Goal: Task Accomplishment & Management: Manage account settings

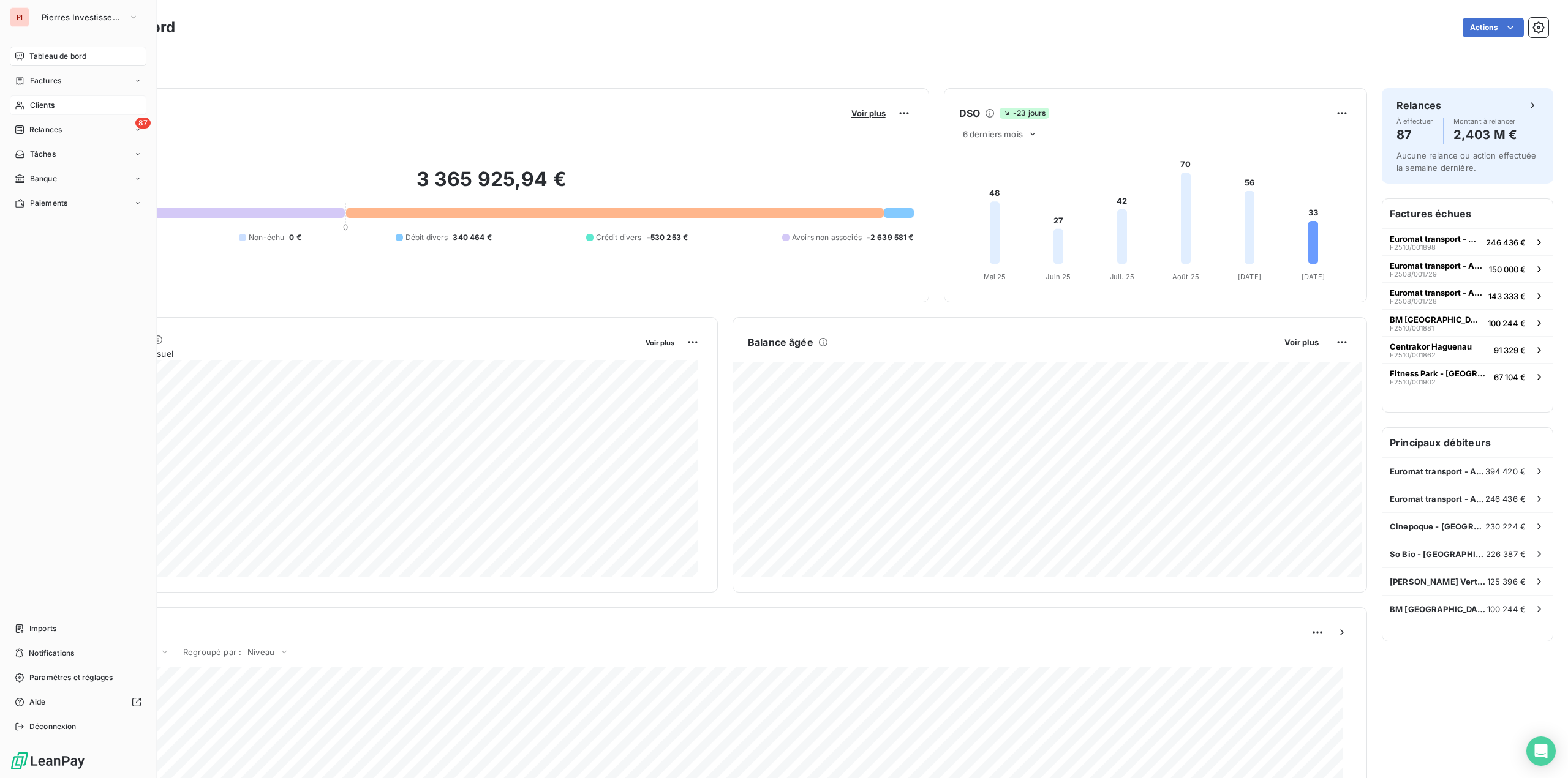
click at [38, 107] on span "Clients" at bounding box center [42, 105] width 25 height 11
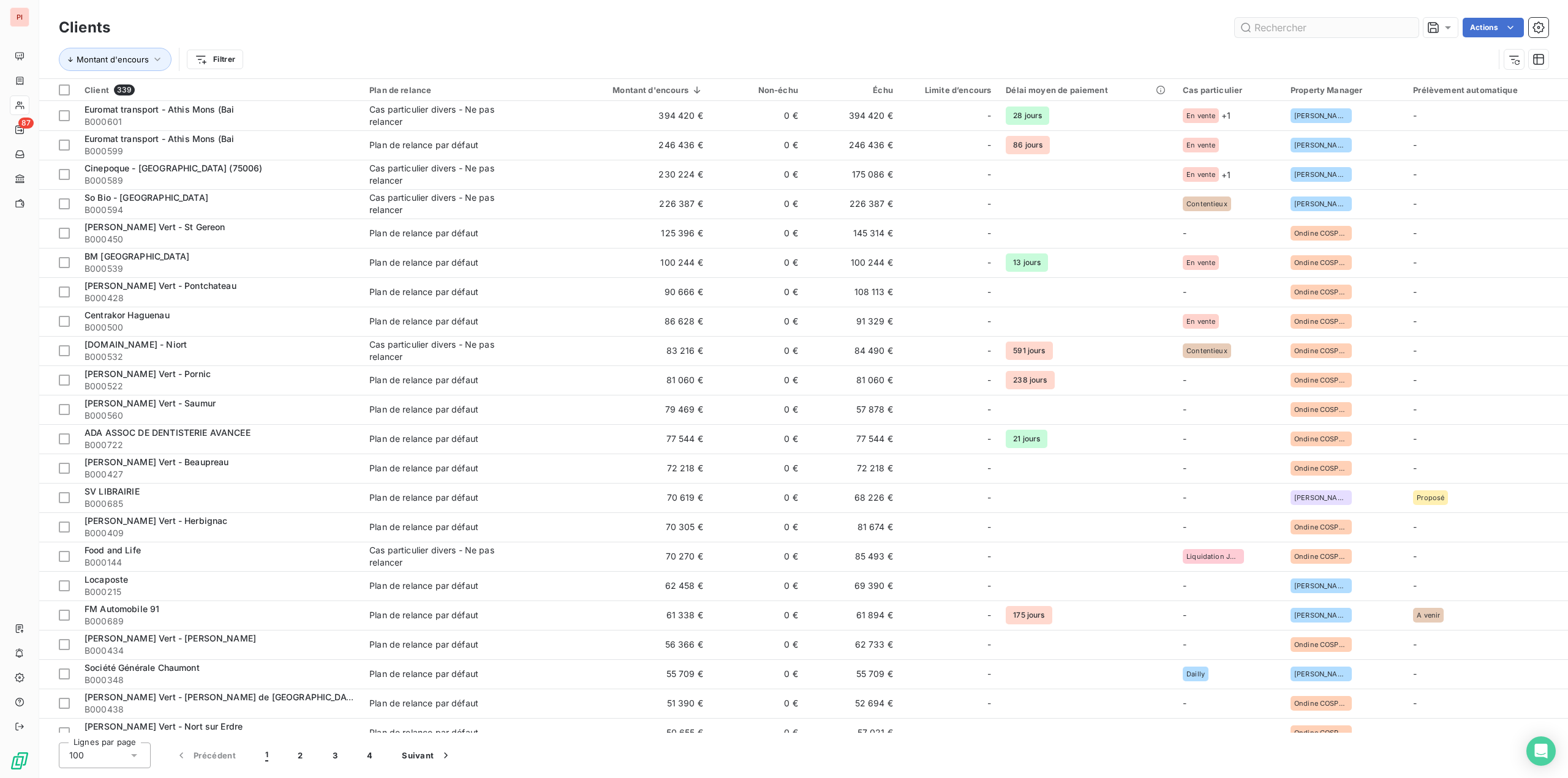
click at [1271, 25] on input "text" at bounding box center [1326, 27] width 184 height 19
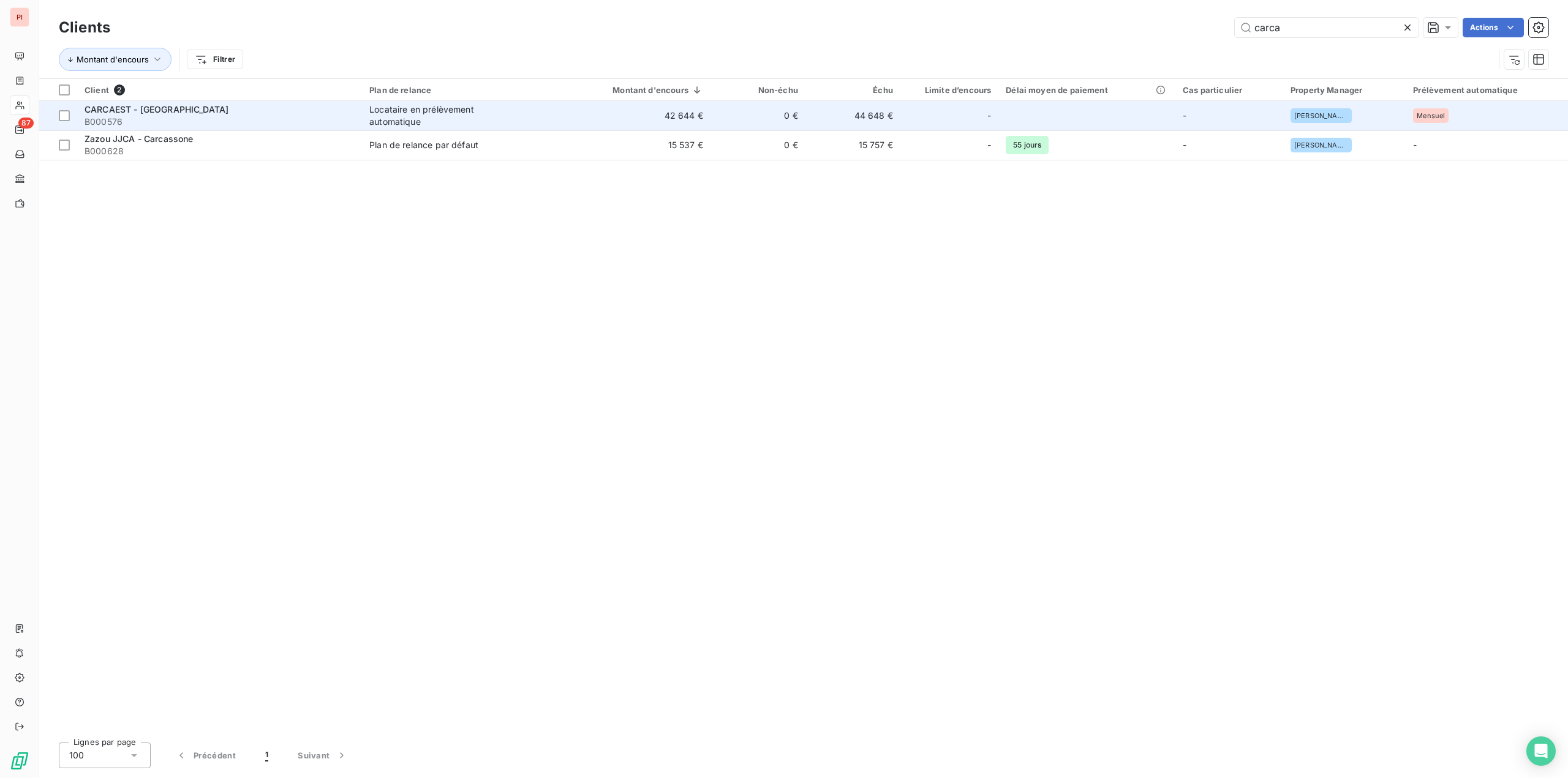
type input "carca"
click at [321, 118] on span "B000576" at bounding box center [219, 121] width 270 height 12
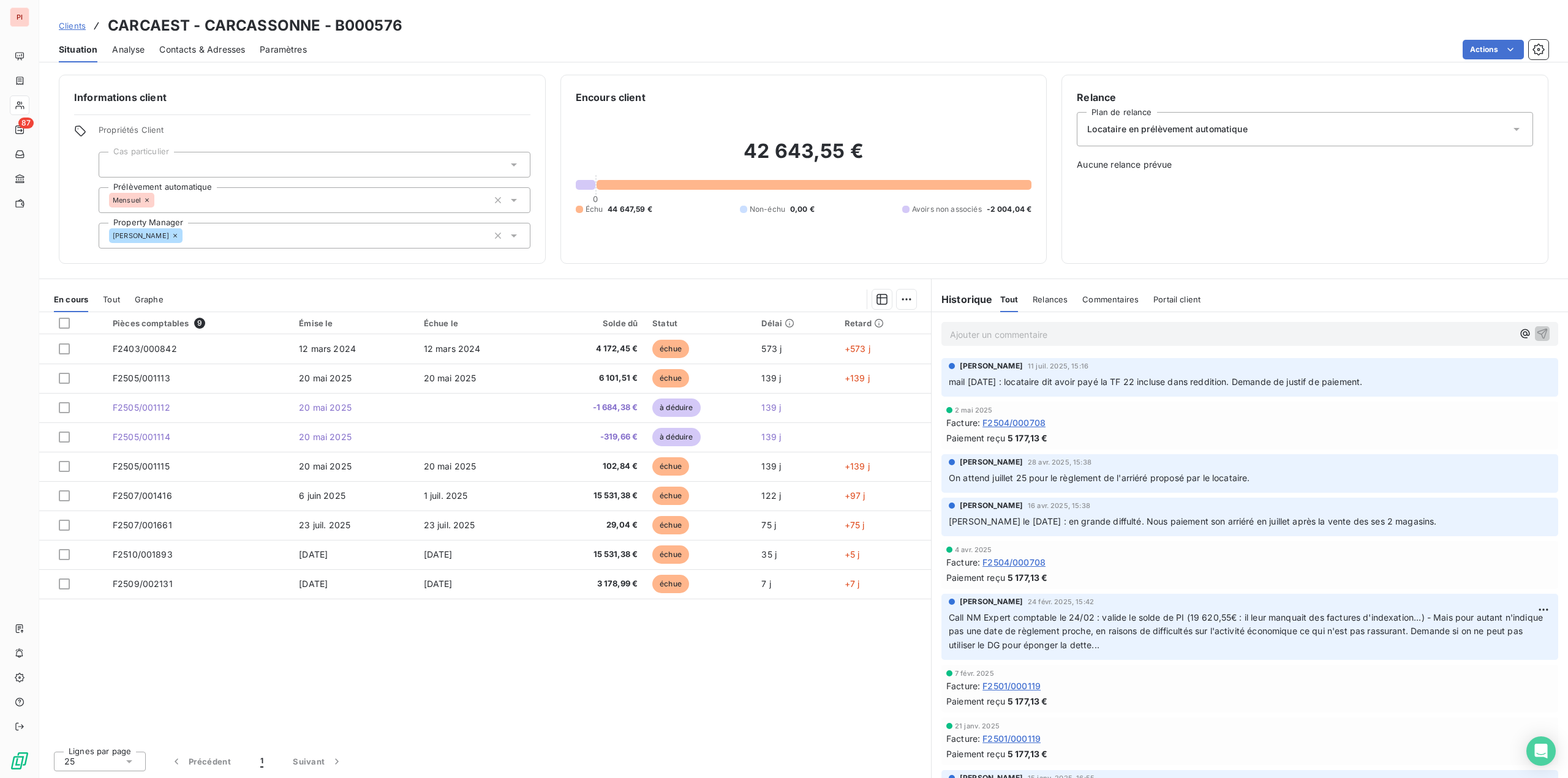
click at [331, 161] on div at bounding box center [314, 165] width 432 height 26
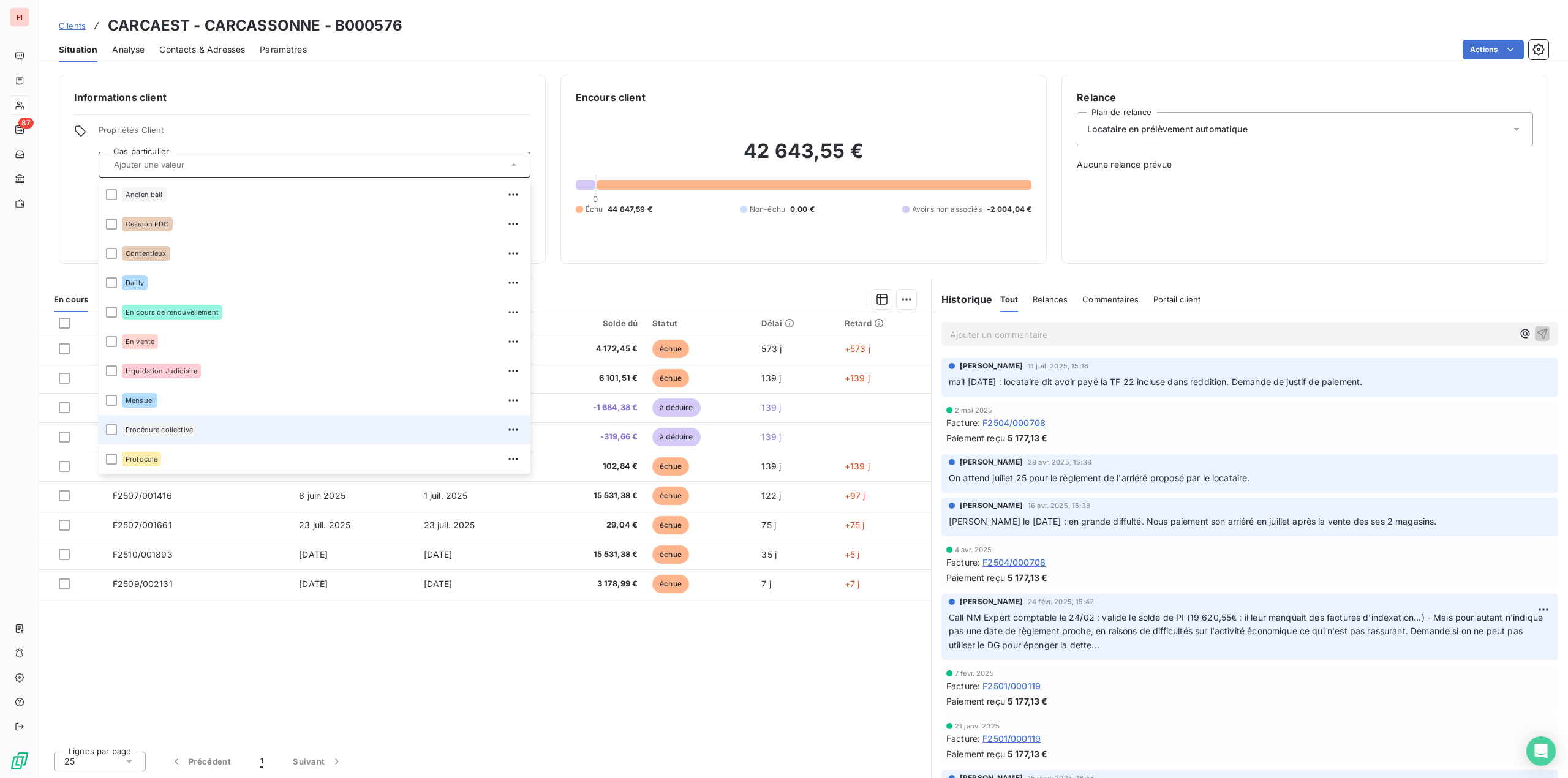
click at [158, 430] on span "Procédure collective" at bounding box center [159, 430] width 68 height 7
click at [1185, 117] on div "Locataire en prélèvement automatique" at bounding box center [1305, 128] width 456 height 34
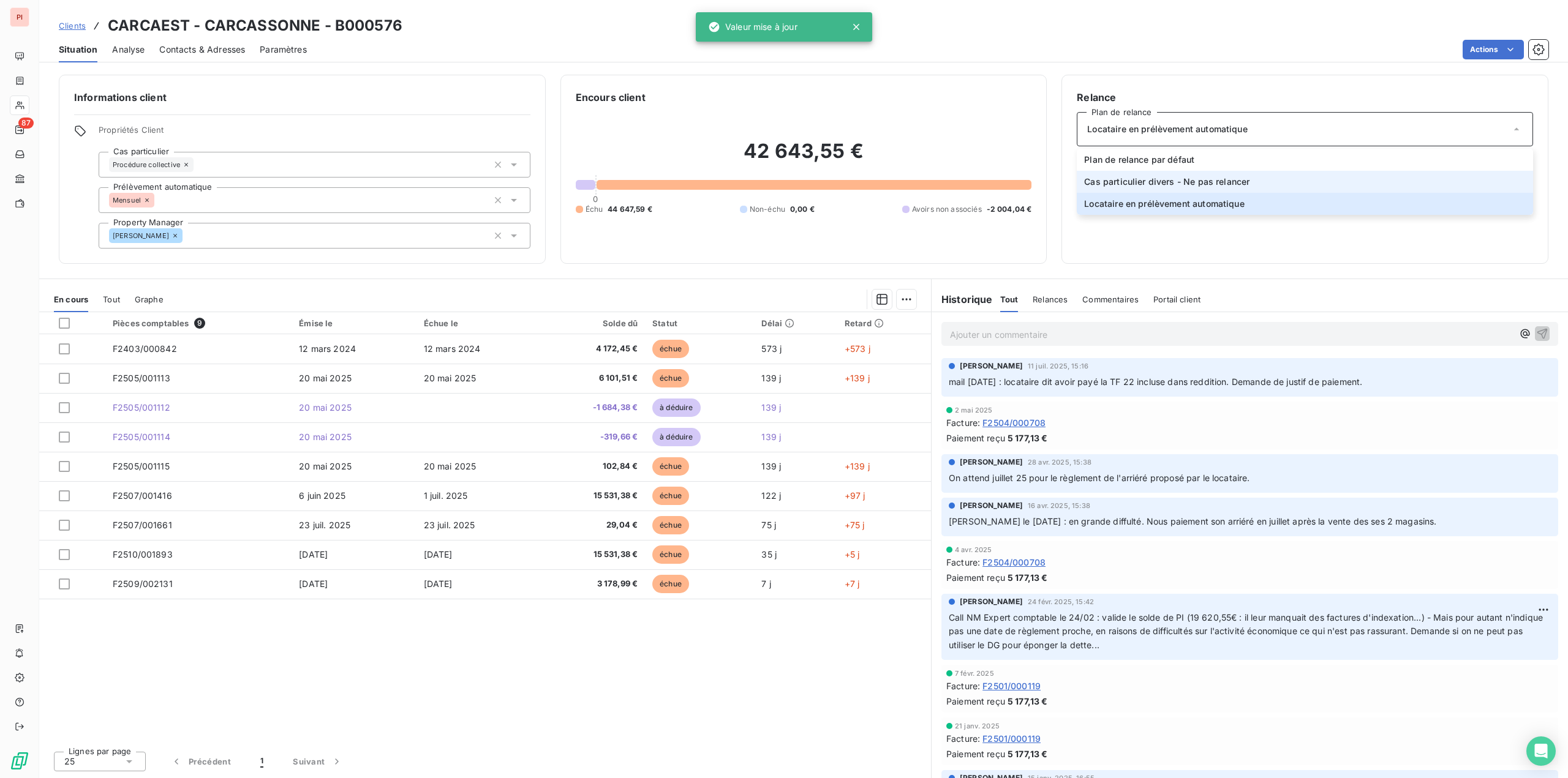
click at [1146, 178] on span "Cas particulier divers - Ne pas relancer" at bounding box center [1167, 181] width 165 height 12
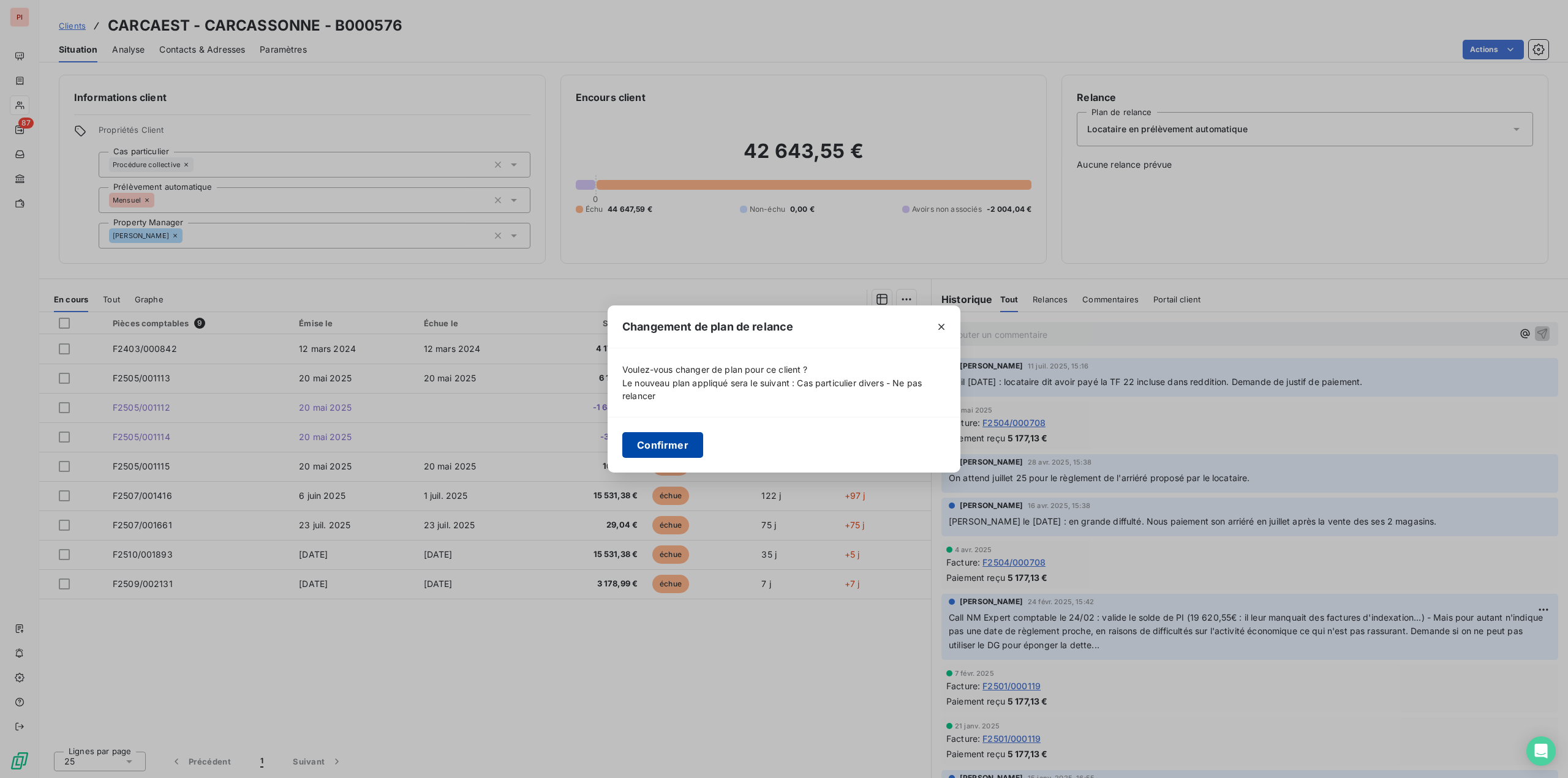
click at [660, 454] on button "Confirmer" at bounding box center [663, 445] width 81 height 26
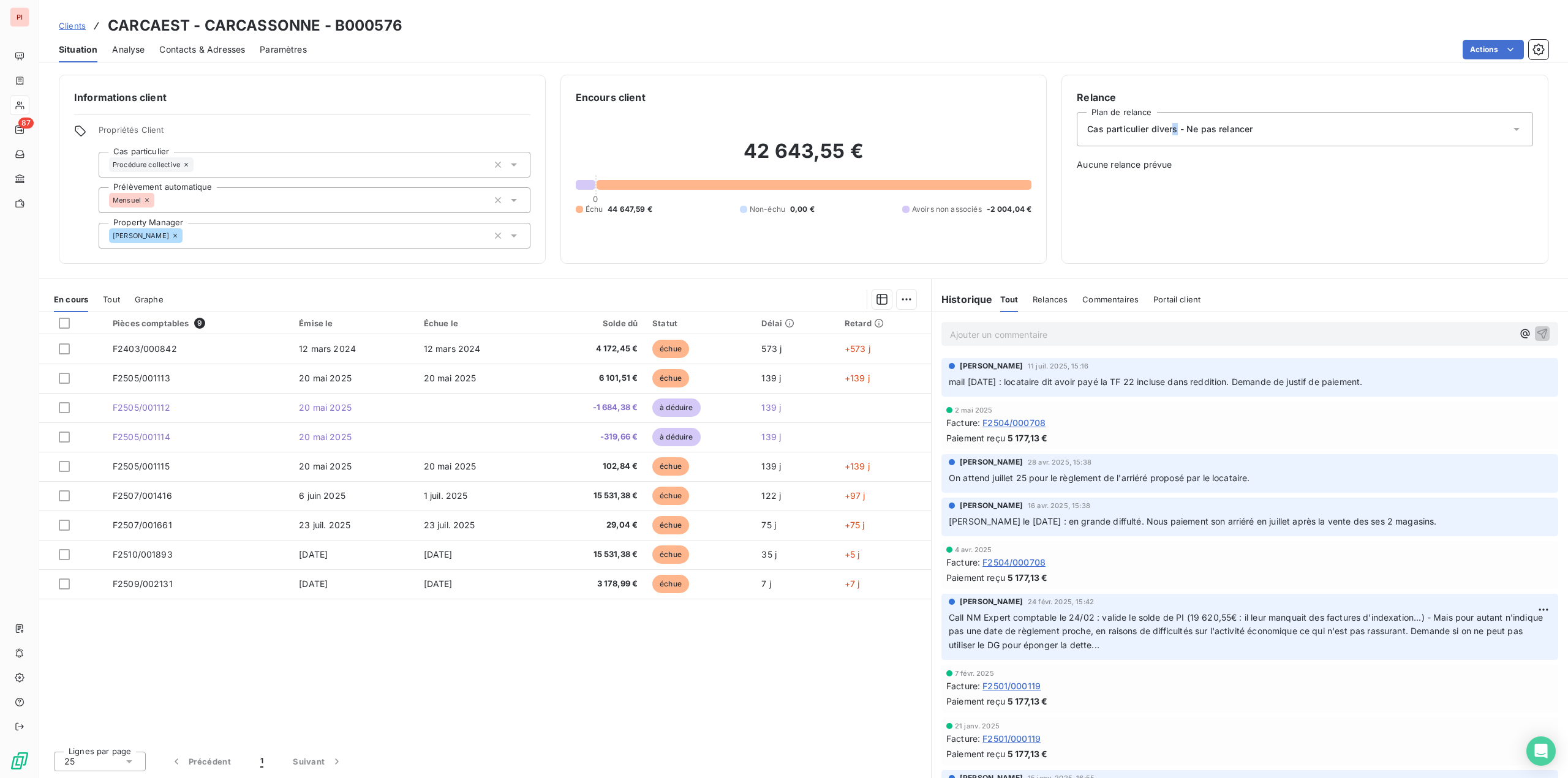
click at [1175, 129] on span "Cas particulier divers - Ne pas relancer" at bounding box center [1169, 128] width 165 height 12
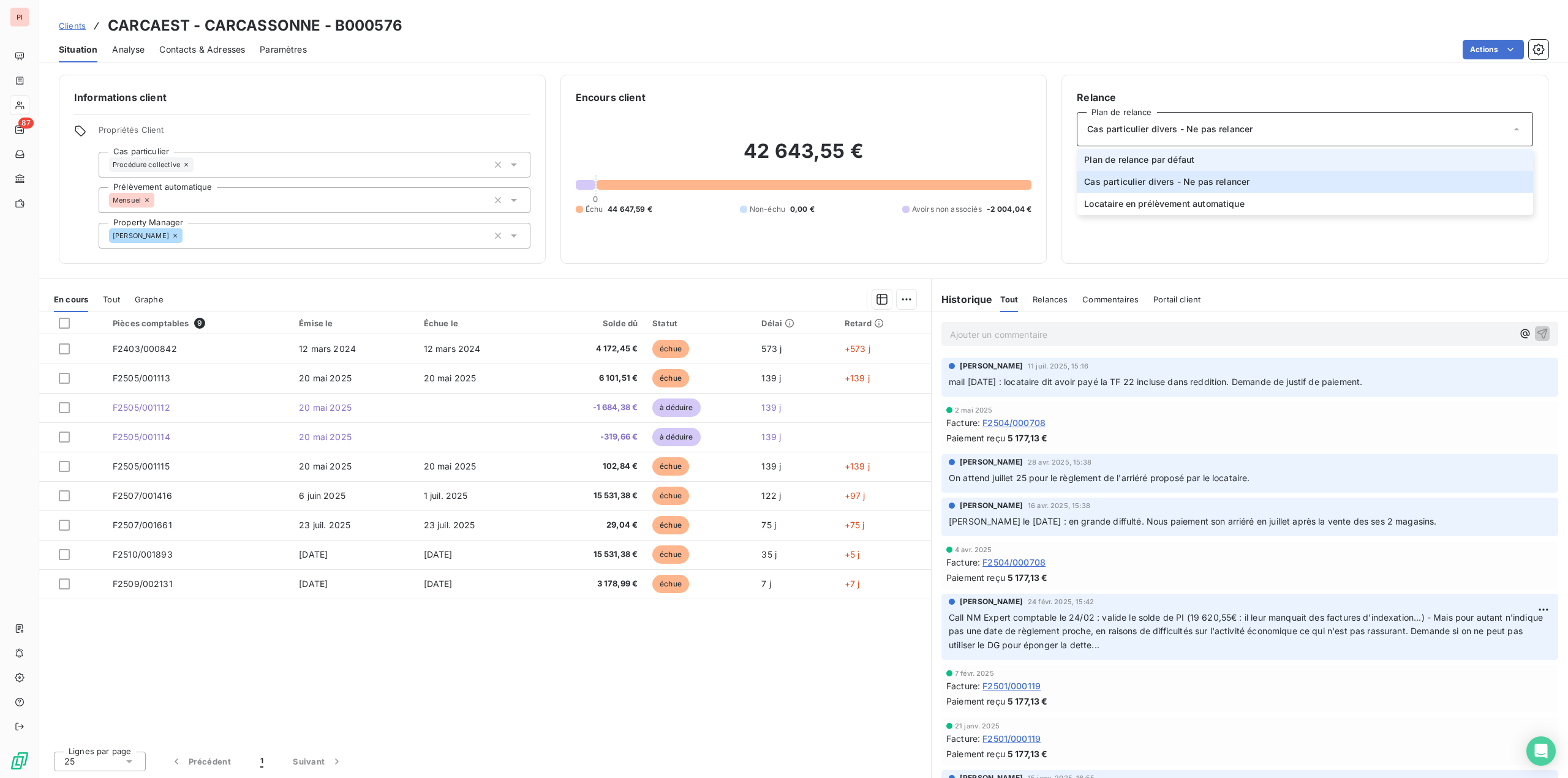
click at [1155, 157] on span "Plan de relance par défaut" at bounding box center [1139, 159] width 110 height 12
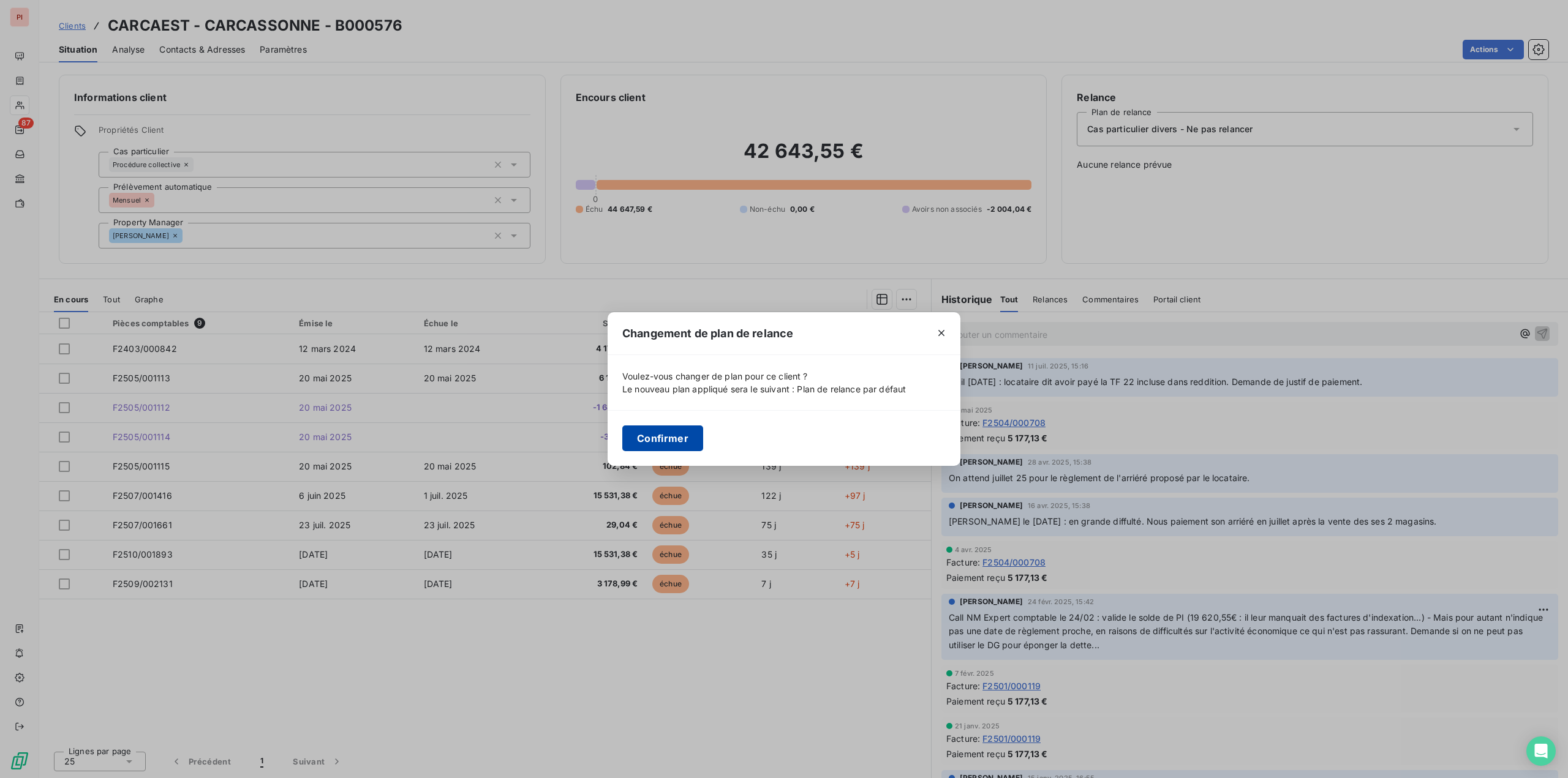
click at [660, 441] on button "Confirmer" at bounding box center [663, 438] width 81 height 26
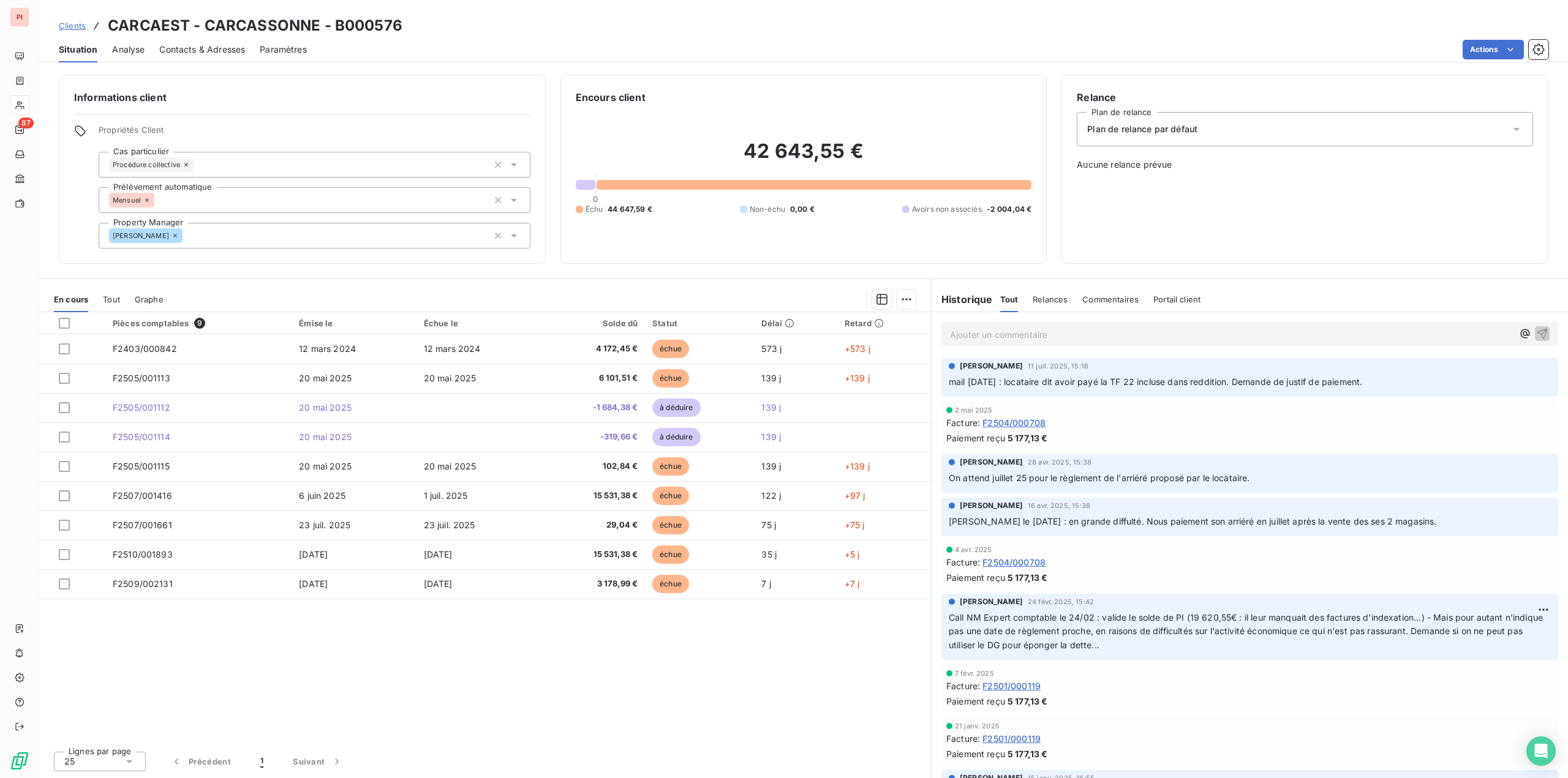
click at [1005, 336] on p "Ajouter un commentaire ﻿" at bounding box center [1232, 334] width 563 height 16
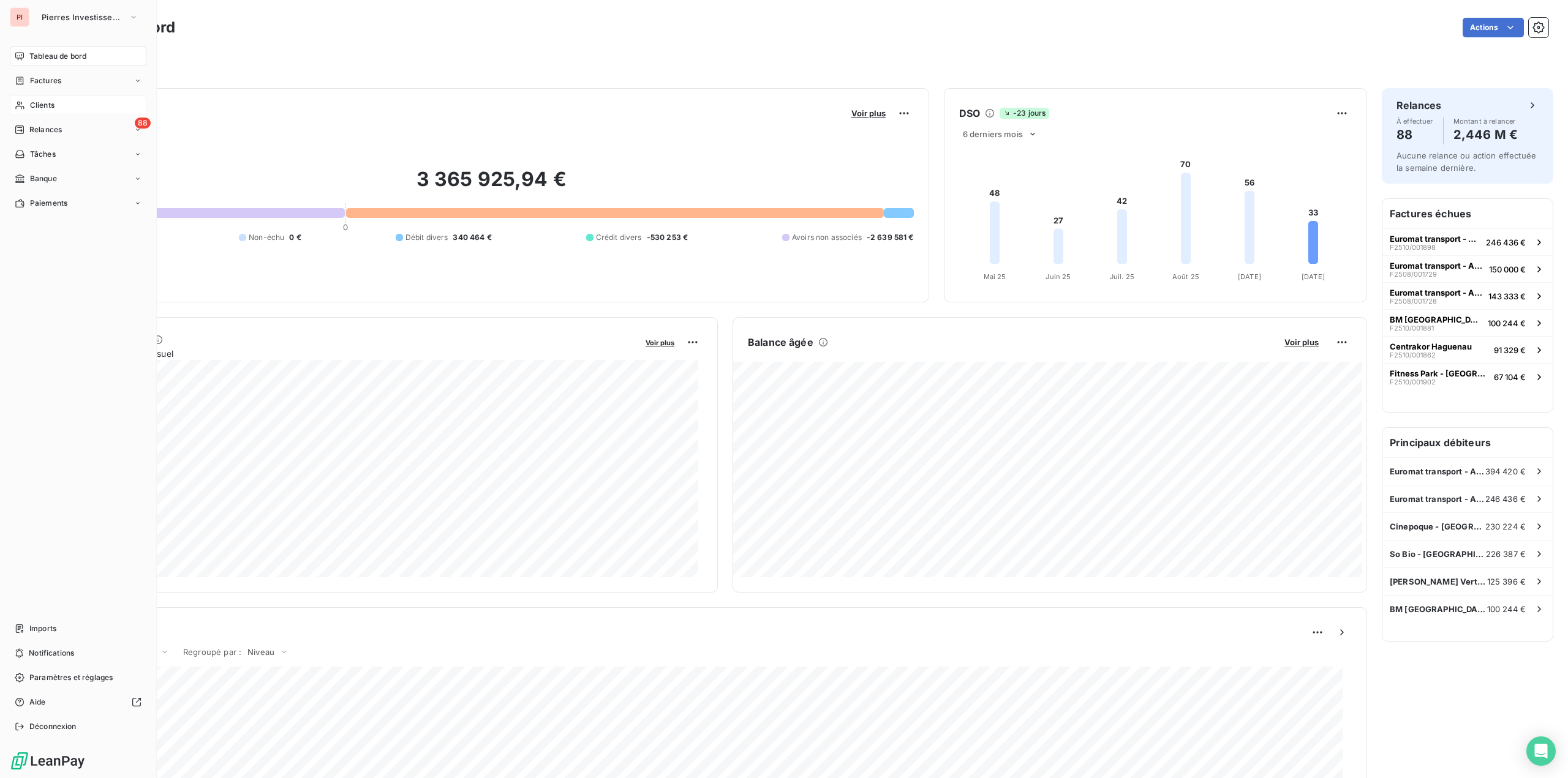
click at [41, 106] on span "Clients" at bounding box center [42, 105] width 25 height 11
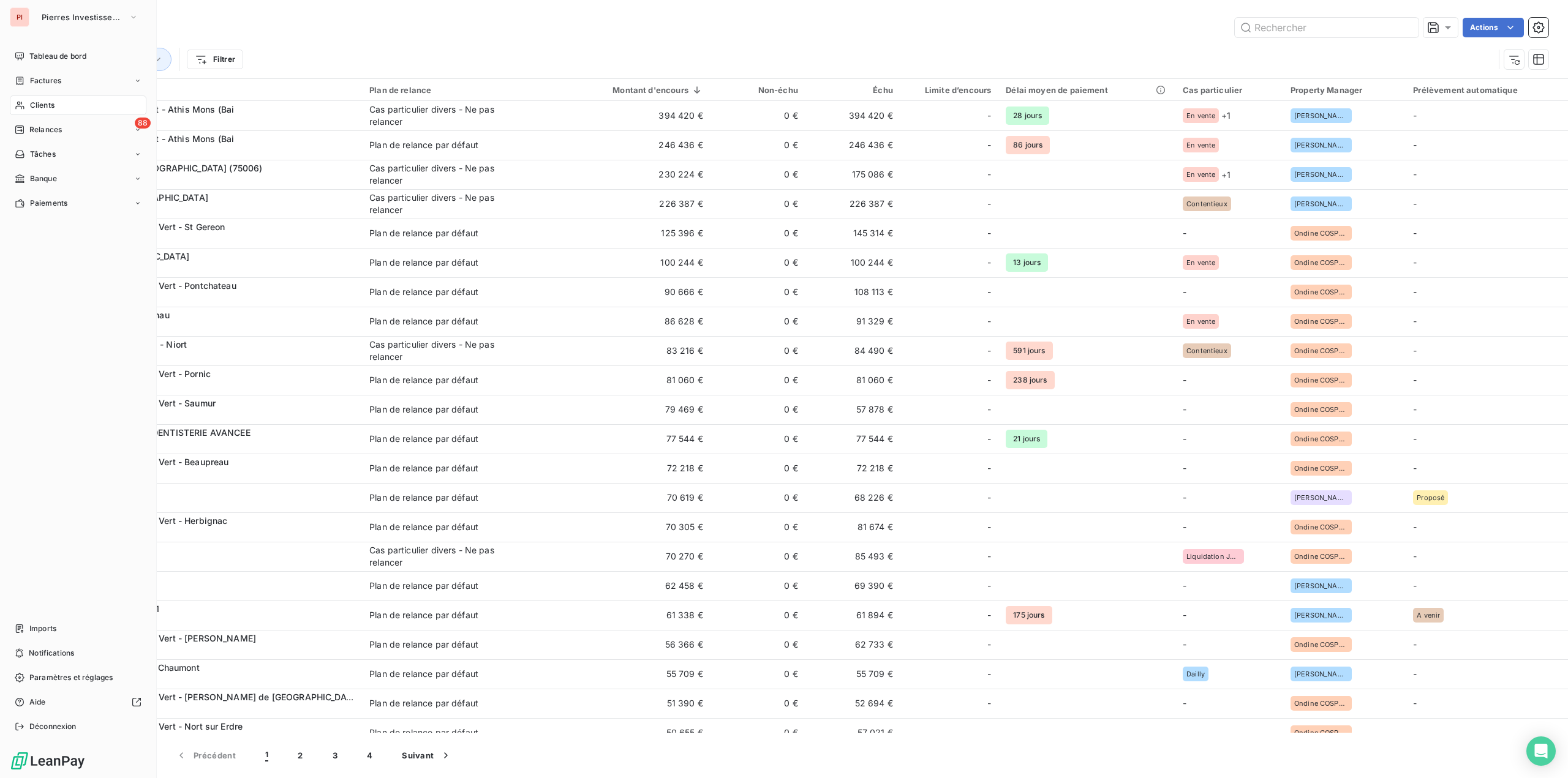
click at [56, 103] on div "Clients" at bounding box center [78, 104] width 137 height 19
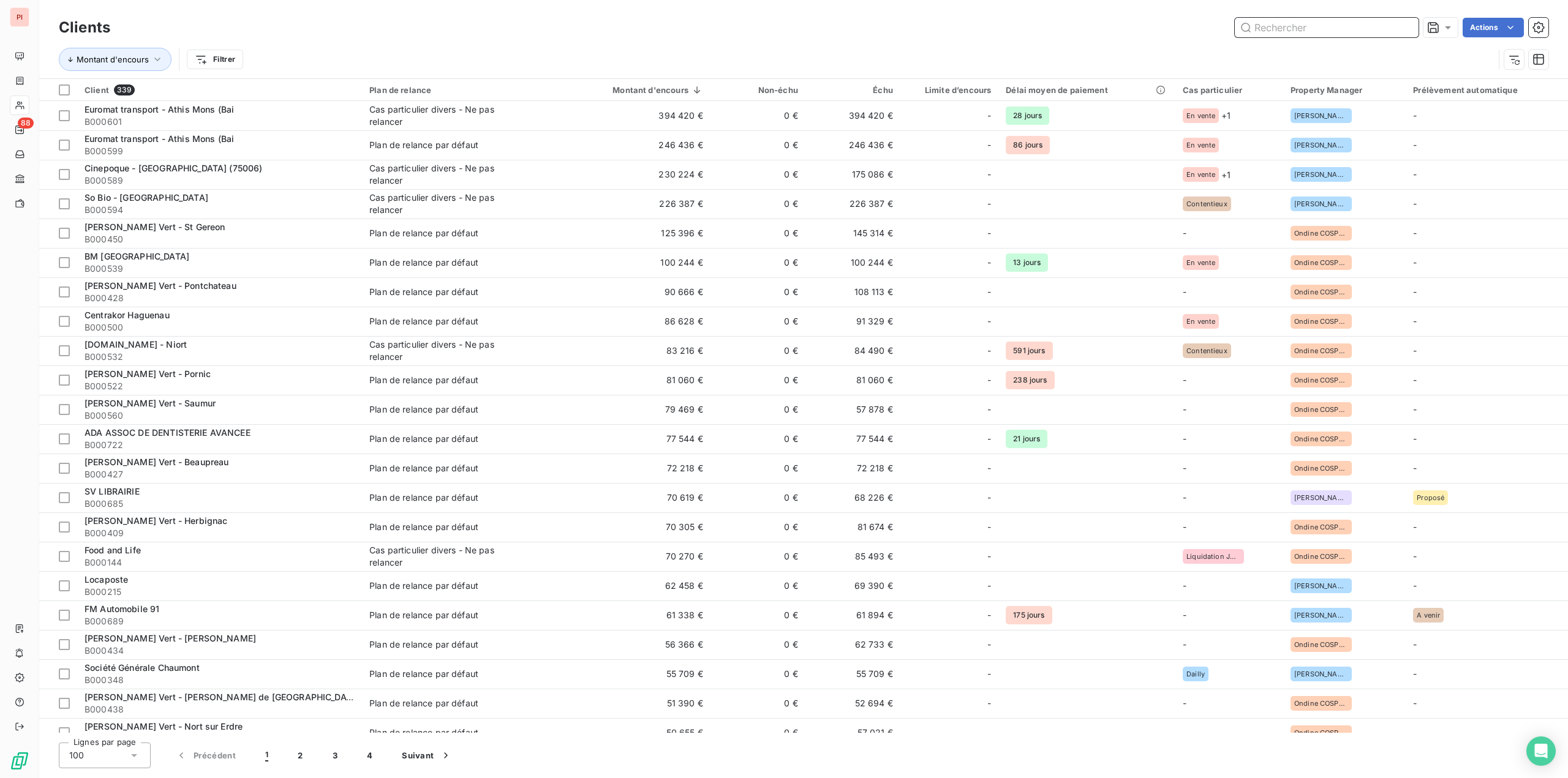
click at [1322, 28] on input "text" at bounding box center [1326, 27] width 184 height 19
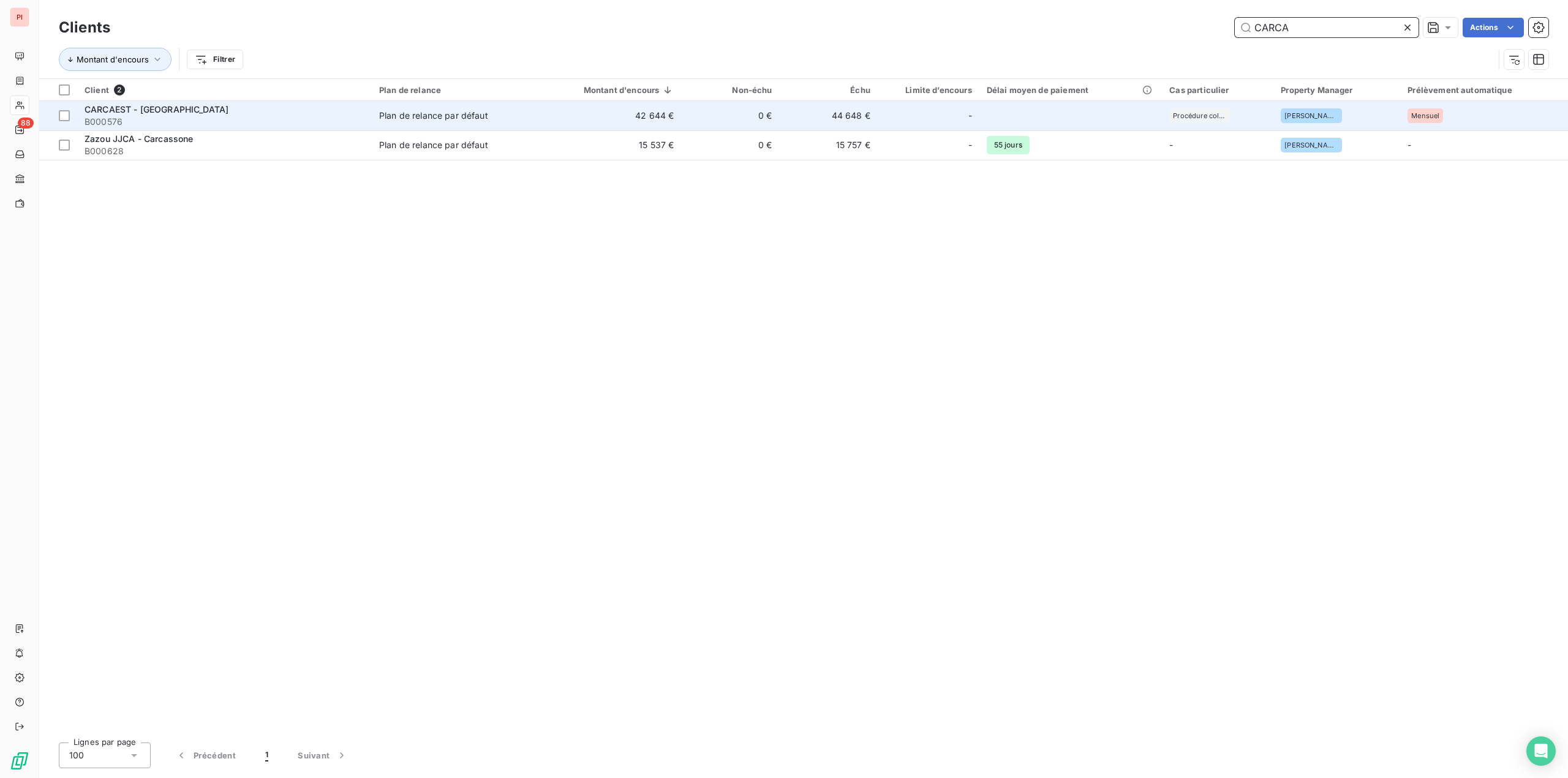
type input "CARCA"
click at [407, 104] on td "Plan de relance par défaut" at bounding box center [452, 115] width 159 height 29
